Goal: Task Accomplishment & Management: Manage account settings

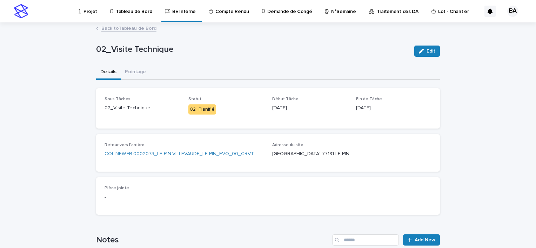
click at [125, 24] on link "Back to Tableau de Bord" at bounding box center [128, 28] width 55 height 8
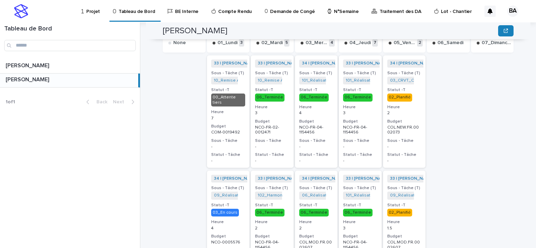
scroll to position [245, 0]
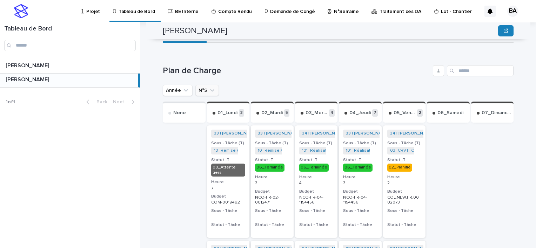
click at [209, 87] on icon "N°S" at bounding box center [212, 90] width 7 height 7
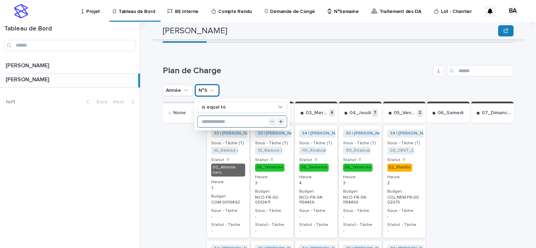
click at [214, 116] on input "text" at bounding box center [241, 121] width 89 height 11
type input "**"
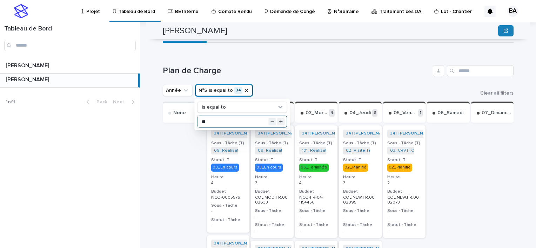
click at [365, 164] on p "02_Planifié" at bounding box center [360, 168] width 34 height 8
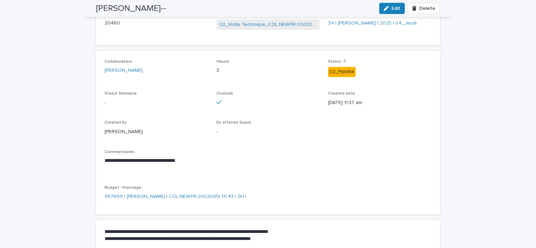
scroll to position [35, 0]
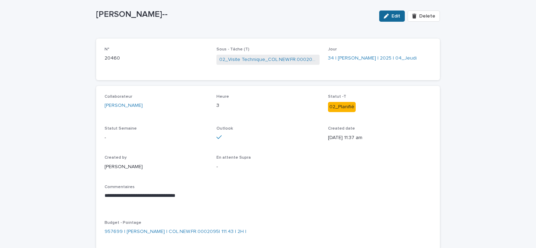
click at [391, 17] on span "Edit" at bounding box center [395, 16] width 9 height 5
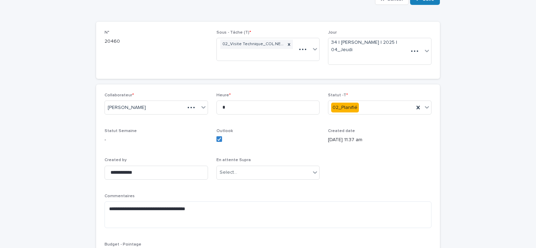
scroll to position [54, 0]
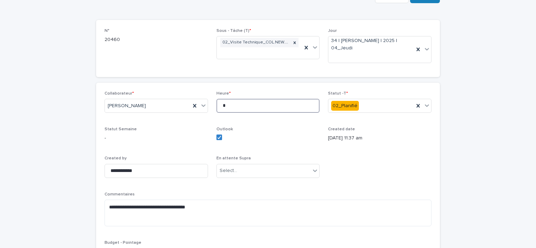
click at [242, 105] on input "*" at bounding box center [267, 106] width 103 height 14
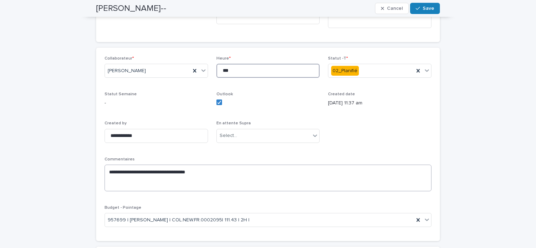
type input "***"
click at [164, 183] on textarea "**********" at bounding box center [267, 178] width 327 height 27
click at [218, 182] on textarea "**********" at bounding box center [267, 178] width 327 height 27
click at [249, 182] on textarea "**********" at bounding box center [267, 178] width 327 height 27
type textarea "**********"
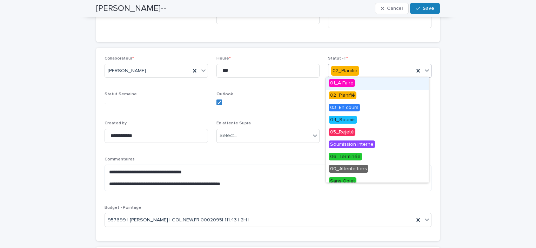
click at [423, 68] on icon at bounding box center [426, 70] width 7 height 7
click at [354, 157] on span "06_Terminée" at bounding box center [344, 157] width 33 height 8
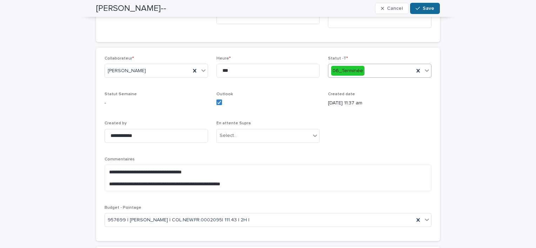
click at [422, 9] on span "Save" at bounding box center [428, 8] width 12 height 5
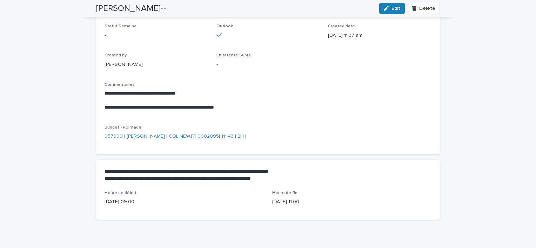
scroll to position [0, 0]
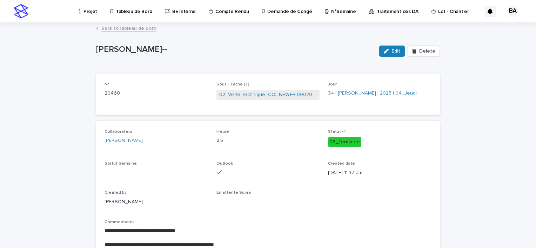
click at [113, 28] on link "Back to Tableau de Bord" at bounding box center [128, 28] width 55 height 8
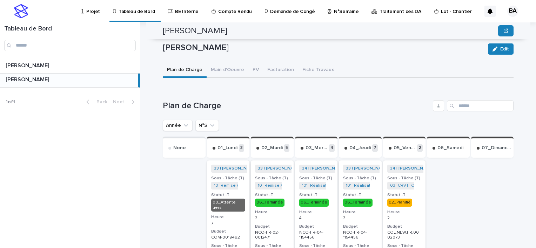
scroll to position [245, 0]
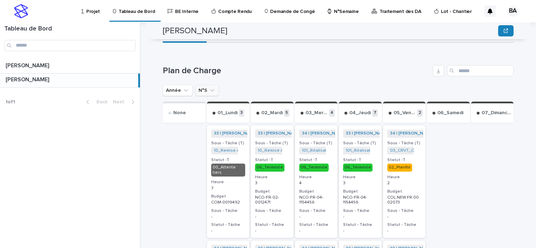
click at [209, 87] on icon "N°S" at bounding box center [212, 90] width 7 height 7
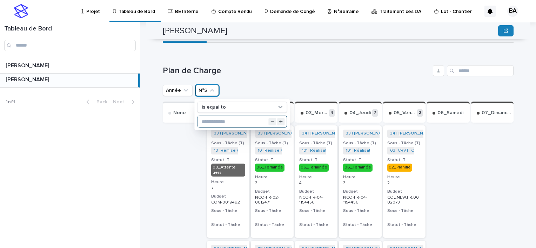
click at [217, 116] on input "text" at bounding box center [241, 121] width 89 height 11
type input "**"
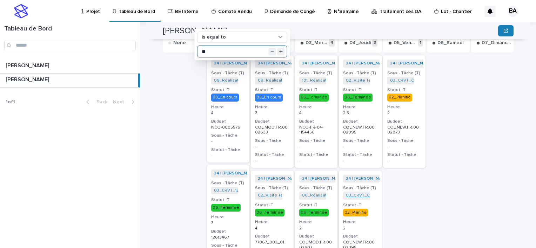
scroll to position [350, 0]
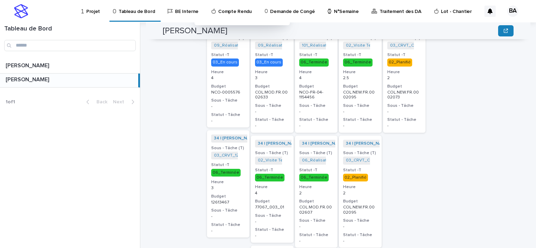
click at [366, 160] on div "34 | [PERSON_NAME] | 2025 + 0 Sous - Tâche (T) 03_CRVT_COL.NEW.FR.0002095 + 0 S…" at bounding box center [360, 192] width 43 height 112
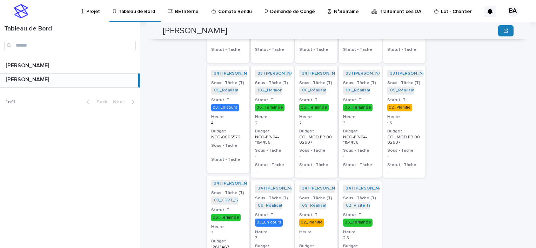
scroll to position [210, 0]
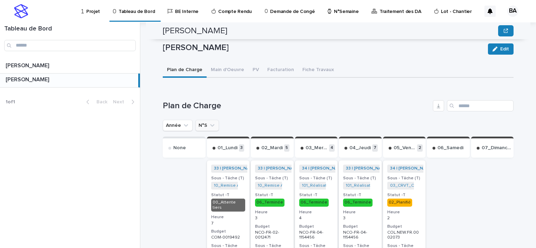
click at [210, 124] on icon "N°S" at bounding box center [212, 125] width 4 height 2
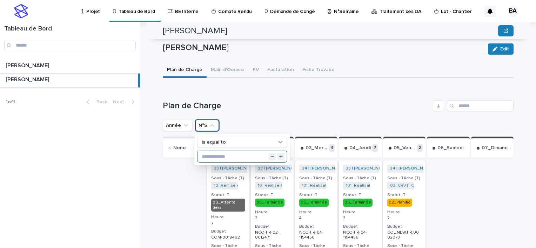
click at [237, 151] on input "text" at bounding box center [241, 156] width 89 height 11
type input "**"
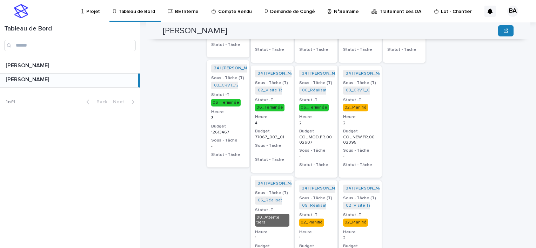
scroll to position [456, 0]
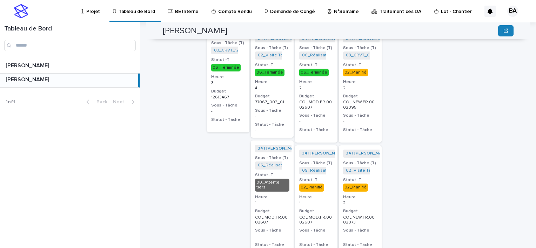
click at [365, 195] on h3 "Heure" at bounding box center [360, 198] width 34 height 6
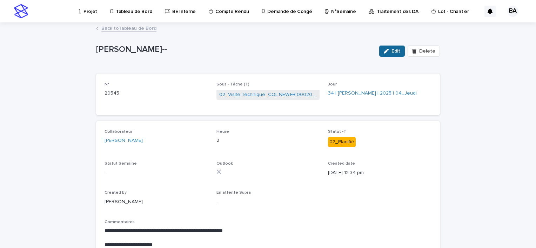
click at [395, 50] on span "Edit" at bounding box center [395, 51] width 9 height 5
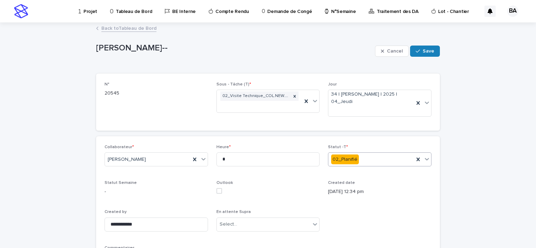
click at [424, 159] on icon at bounding box center [426, 159] width 4 height 2
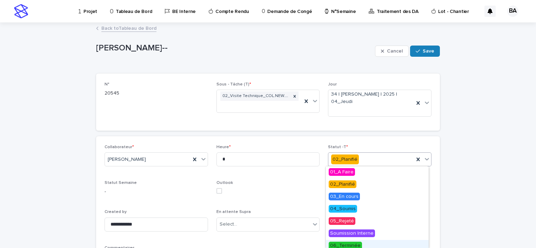
click at [355, 245] on span "06_Terminée" at bounding box center [344, 246] width 33 height 8
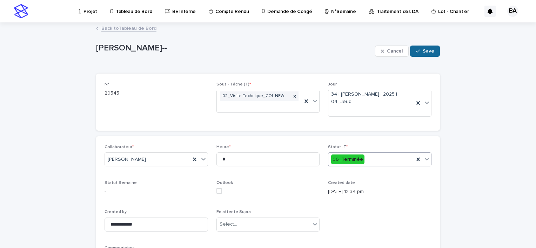
click at [426, 49] on span "Save" at bounding box center [428, 51] width 12 height 5
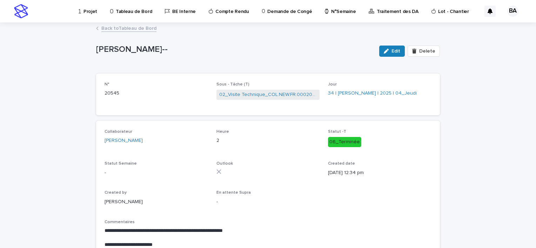
click at [121, 28] on link "Back to Tableau de Bord" at bounding box center [128, 28] width 55 height 8
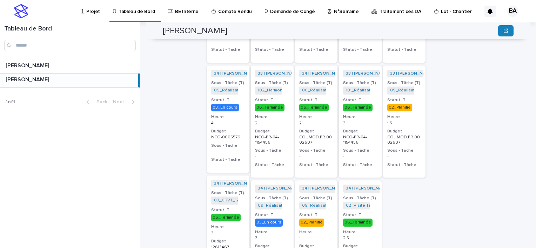
scroll to position [491, 0]
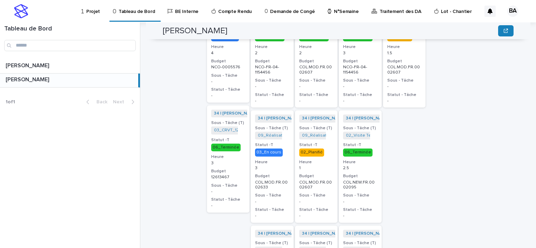
click at [317, 166] on p "1" at bounding box center [316, 168] width 34 height 5
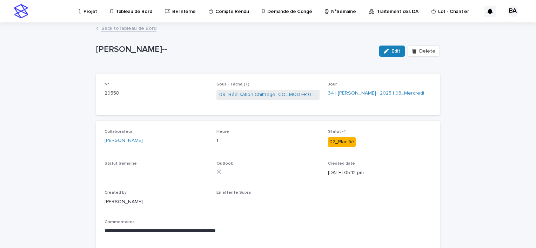
click at [129, 28] on link "Back to Tableau de Bord" at bounding box center [128, 28] width 55 height 8
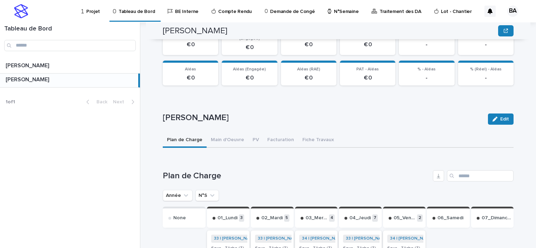
scroll to position [175, 0]
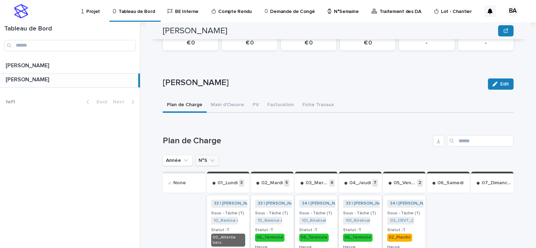
click at [210, 157] on icon "N°S" at bounding box center [212, 160] width 7 height 7
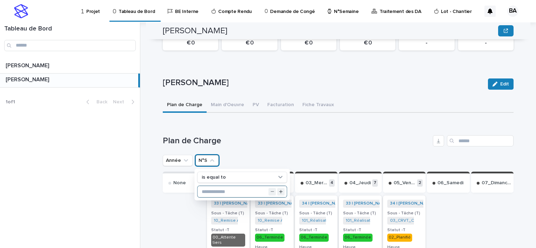
click at [225, 188] on input "text" at bounding box center [241, 191] width 89 height 11
type input "**"
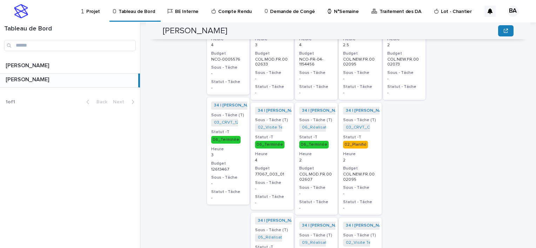
scroll to position [348, 0]
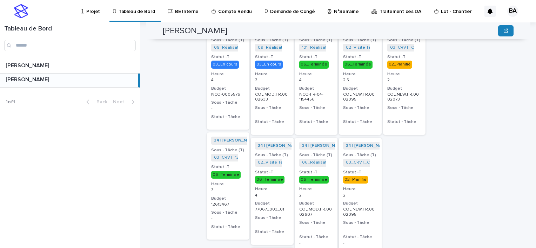
click at [364, 78] on div "34 | [PERSON_NAME] | 2025 + 0 Sous - Tâche (T) 02_Visite Technique_COL.NEW.FR.0…" at bounding box center [360, 78] width 43 height 112
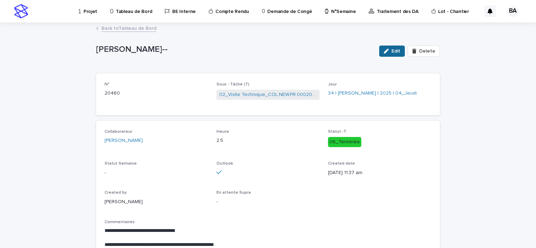
click at [392, 53] on span "Edit" at bounding box center [395, 51] width 9 height 5
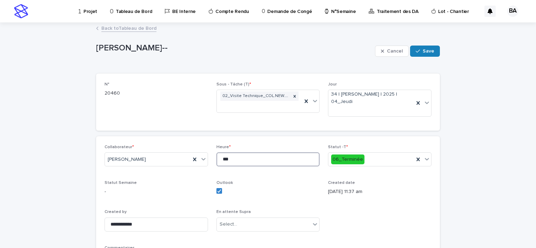
click at [244, 158] on input "***" at bounding box center [267, 159] width 103 height 14
type input "*"
click at [423, 49] on span "Save" at bounding box center [428, 51] width 12 height 5
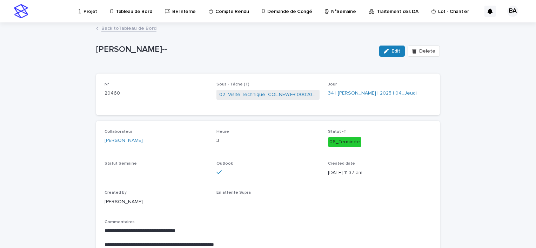
click at [121, 30] on link "Back to Tableau de Bord" at bounding box center [128, 28] width 55 height 8
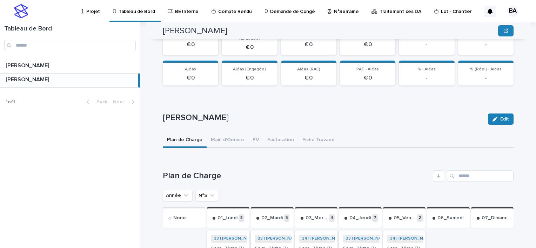
scroll to position [245, 0]
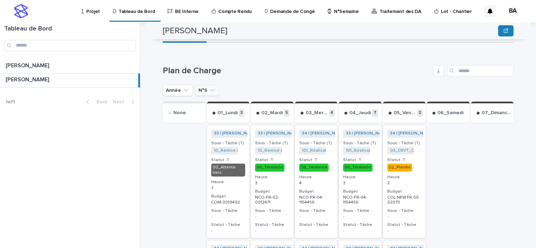
click at [209, 87] on icon "N°S" at bounding box center [212, 90] width 7 height 7
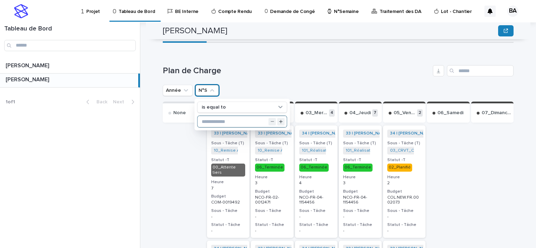
click at [223, 116] on input "text" at bounding box center [241, 121] width 89 height 11
type input "**"
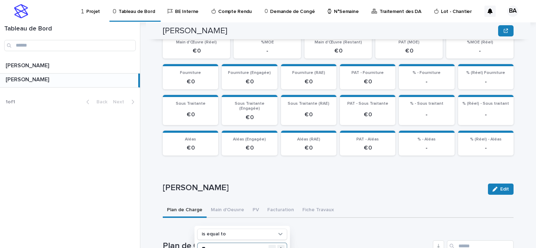
scroll to position [140, 0]
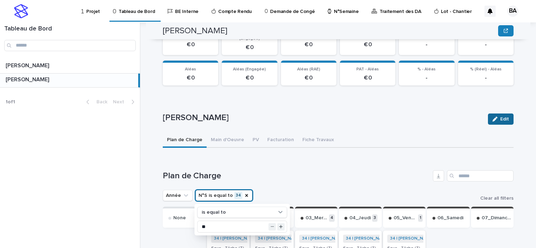
click at [494, 117] on icon "button" at bounding box center [494, 119] width 5 height 5
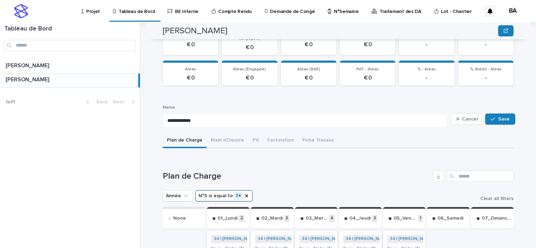
scroll to position [210, 0]
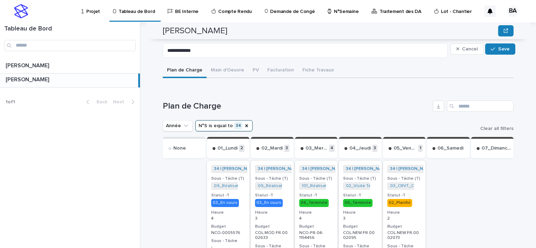
drag, startPoint x: 431, startPoint y: 171, endPoint x: 436, endPoint y: 177, distance: 7.0
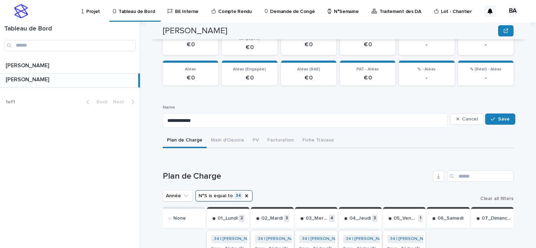
scroll to position [105, 0]
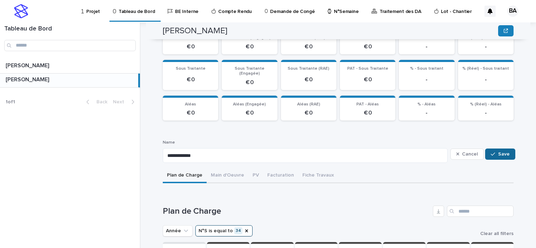
click at [493, 152] on div "button" at bounding box center [493, 154] width 7 height 5
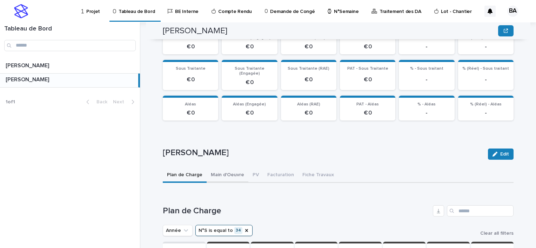
click at [223, 168] on button "Main d'Oeuvre" at bounding box center [227, 175] width 42 height 15
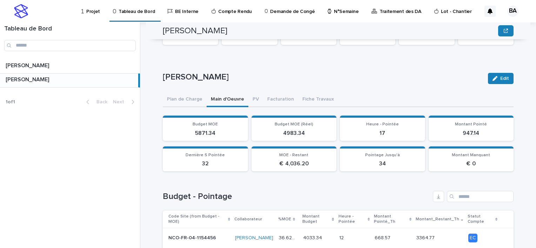
scroll to position [146, 0]
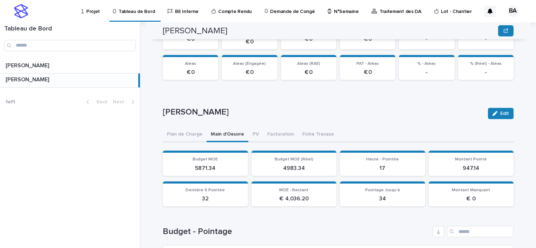
click at [250, 126] on div "Loading... Saving… PV € 0 MB € 0 %MB - PAT - MB € 0 %MB (Réel) - Loading... Sav…" at bounding box center [338, 140] width 350 height 427
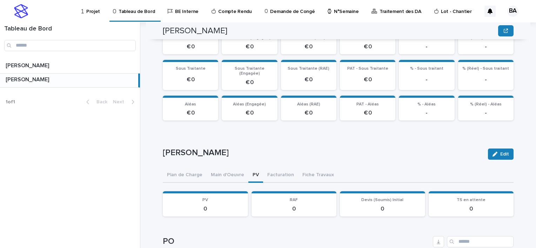
scroll to position [140, 0]
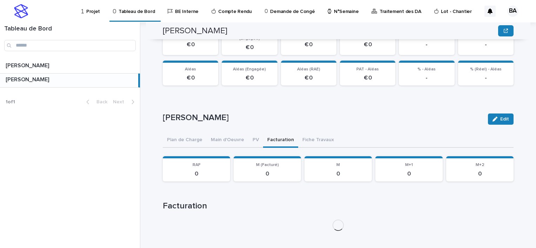
click at [274, 133] on div "Loading... Saving… [PERSON_NAME] Edit Sorry, there was an error saving your rec…" at bounding box center [338, 166] width 350 height 151
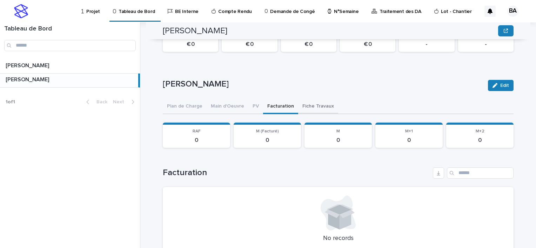
click at [311, 99] on div "Loading... Saving… [PERSON_NAME] Edit Sorry, there was an error saving your rec…" at bounding box center [338, 167] width 350 height 221
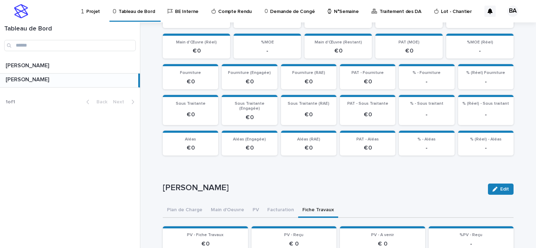
scroll to position [105, 0]
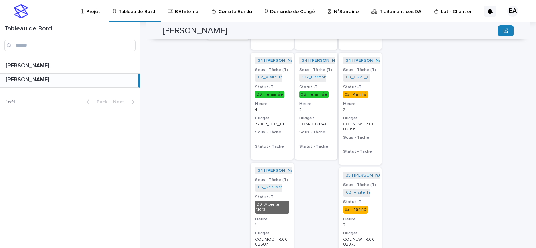
scroll to position [699, 0]
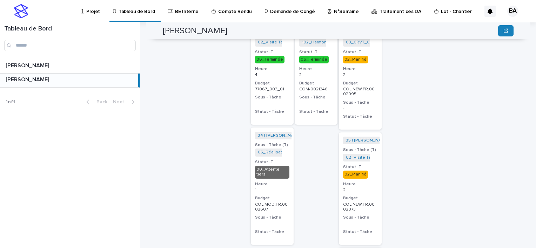
click at [367, 164] on h3 "Statut -T" at bounding box center [360, 167] width 34 height 6
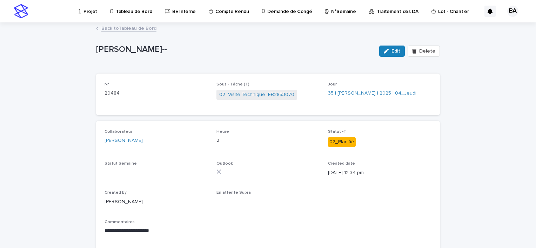
click at [115, 27] on link "Back to Tableau de Bord" at bounding box center [128, 28] width 55 height 8
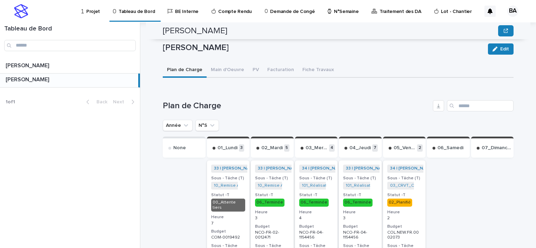
scroll to position [245, 0]
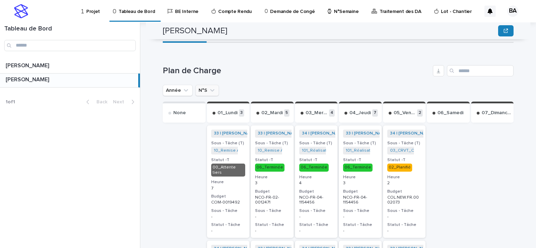
click at [210, 89] on icon "N°S" at bounding box center [212, 90] width 4 height 2
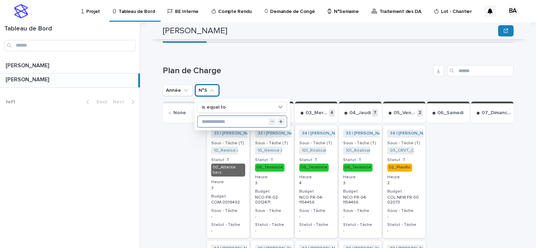
click at [219, 116] on input "text" at bounding box center [241, 121] width 89 height 11
type input "**"
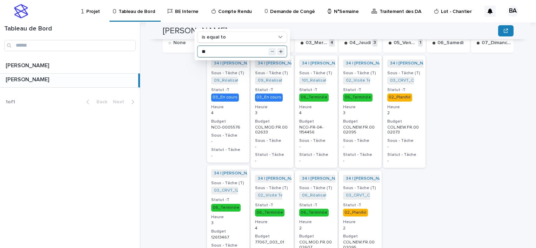
scroll to position [350, 0]
